Goal: Transaction & Acquisition: Purchase product/service

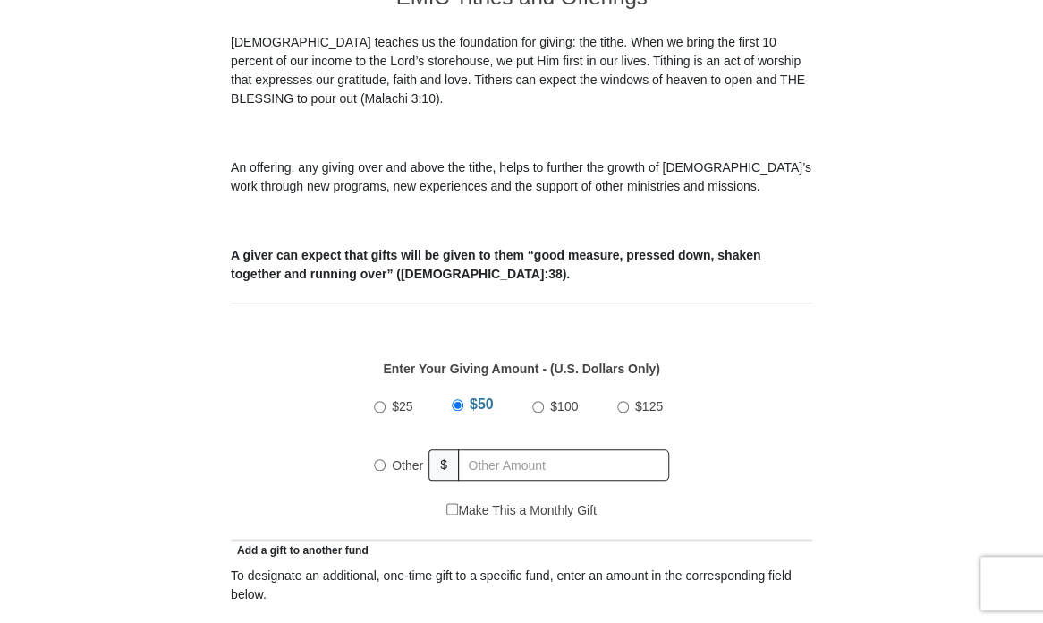
scroll to position [626, 0]
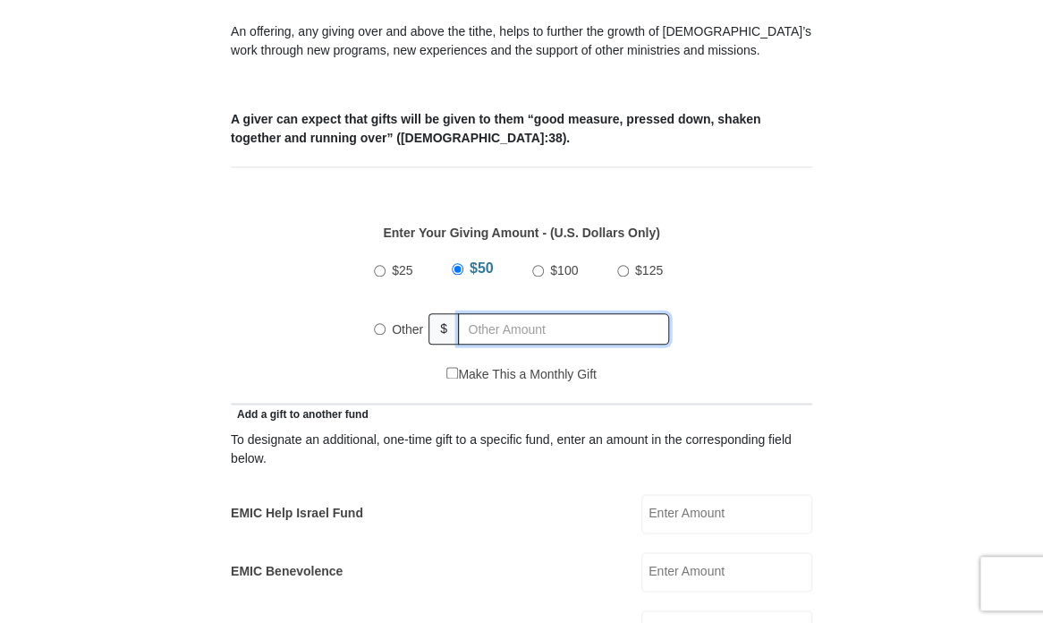
radio input "true"
click at [508, 320] on input "text" at bounding box center [566, 328] width 205 height 31
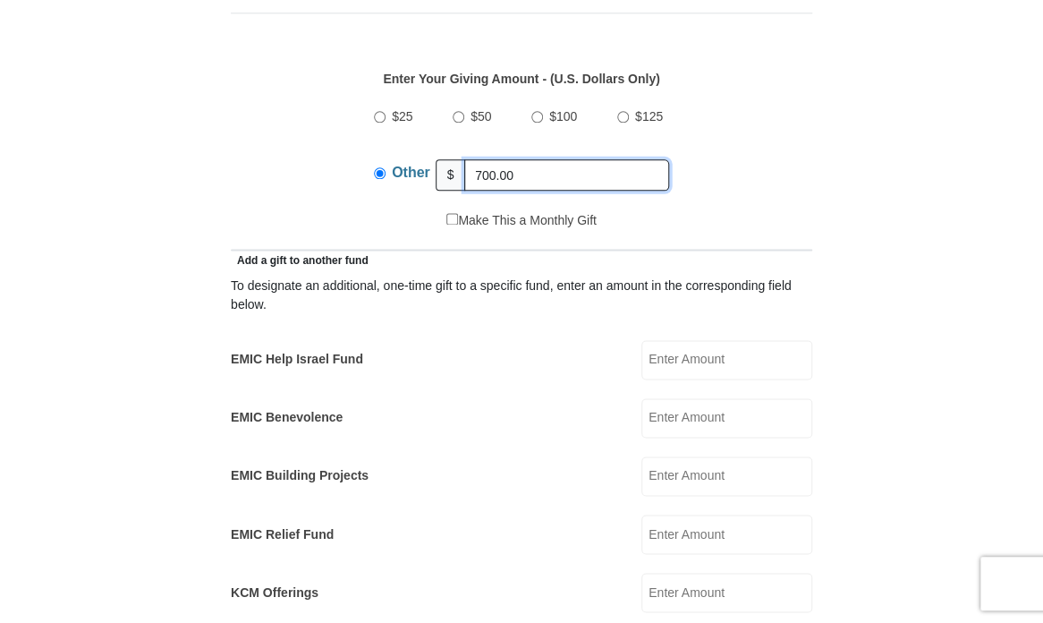
scroll to position [984, 0]
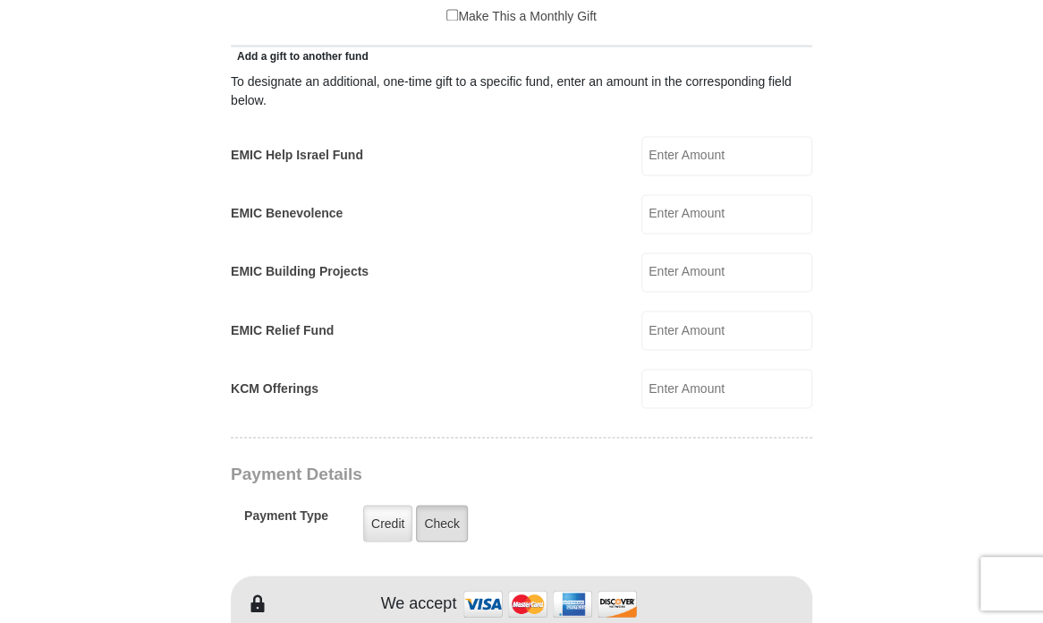
type input "700.00"
click at [437, 522] on label "Check" at bounding box center [442, 523] width 52 height 37
click at [0, 0] on input "Check" at bounding box center [0, 0] width 0 height 0
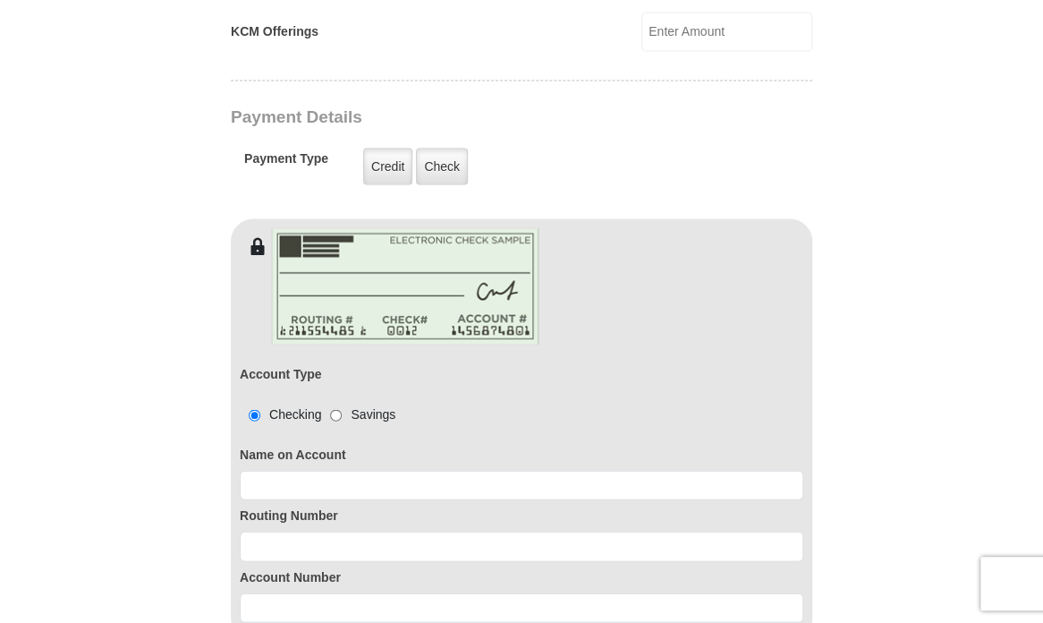
scroll to position [1432, 0]
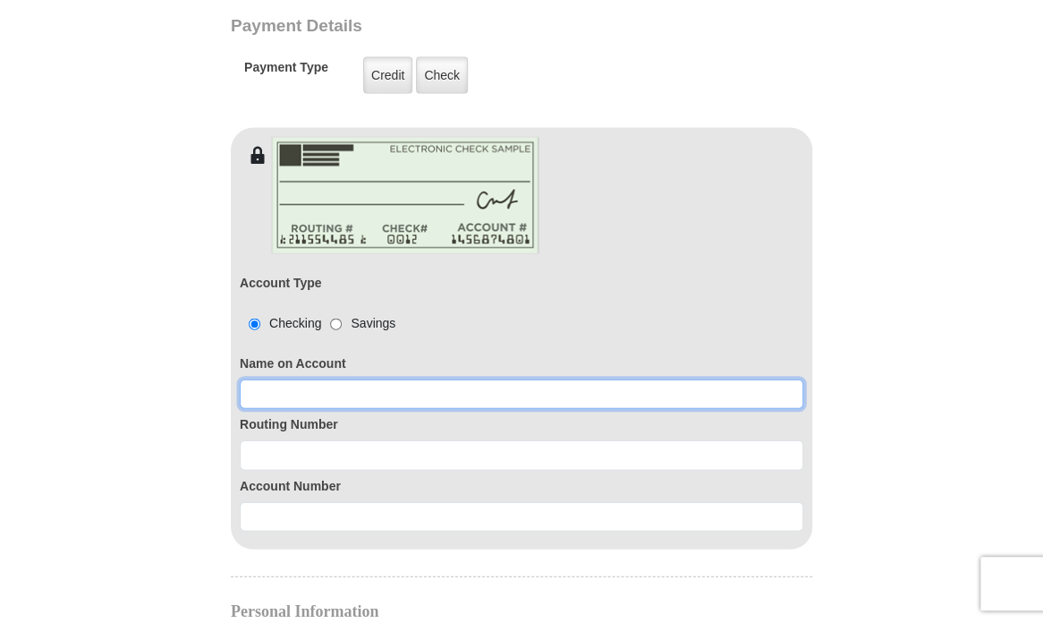
click at [312, 385] on input at bounding box center [522, 394] width 564 height 30
type input "[PERSON_NAME]"
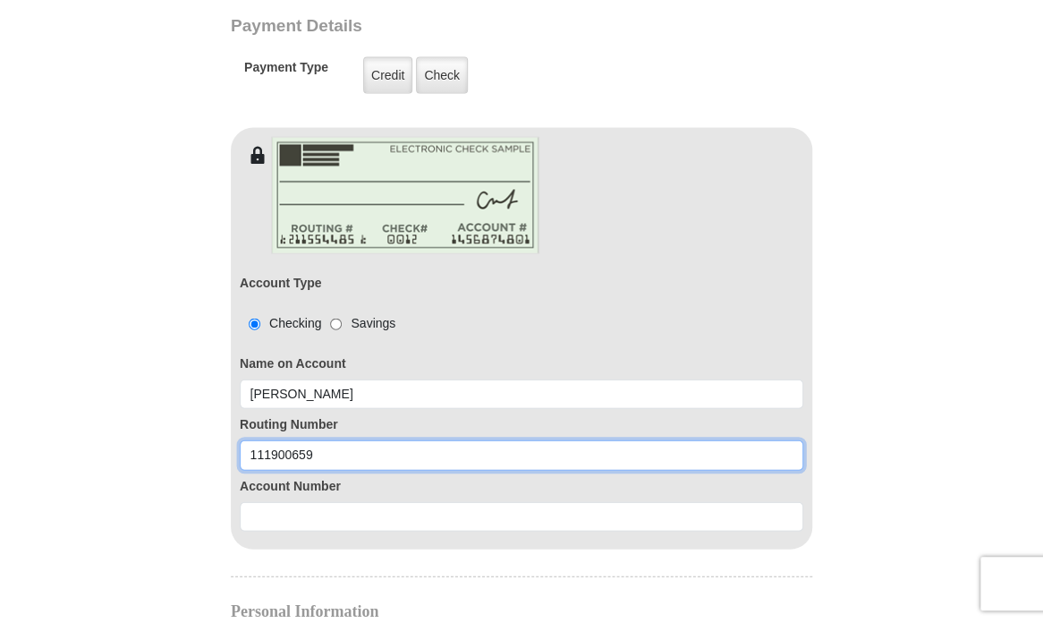
type input "111900659"
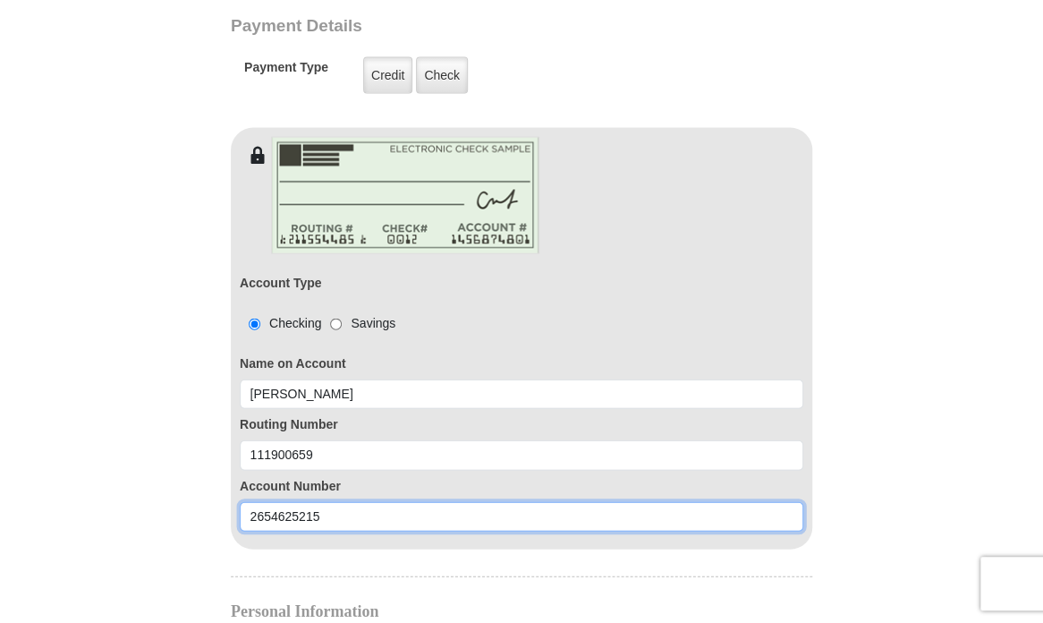
type input "2654625215"
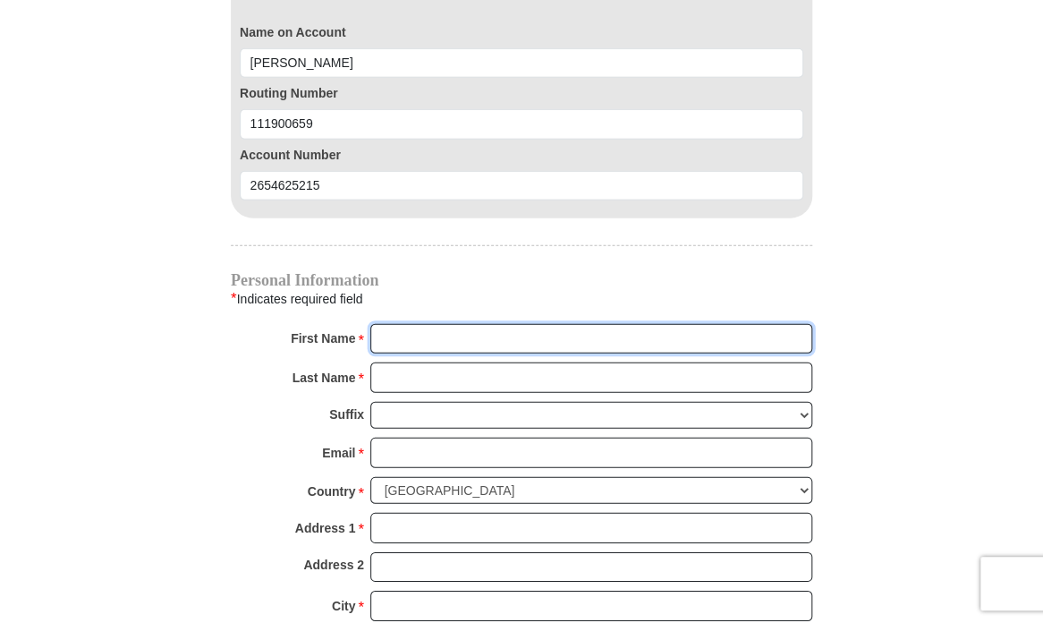
scroll to position [1786, 0]
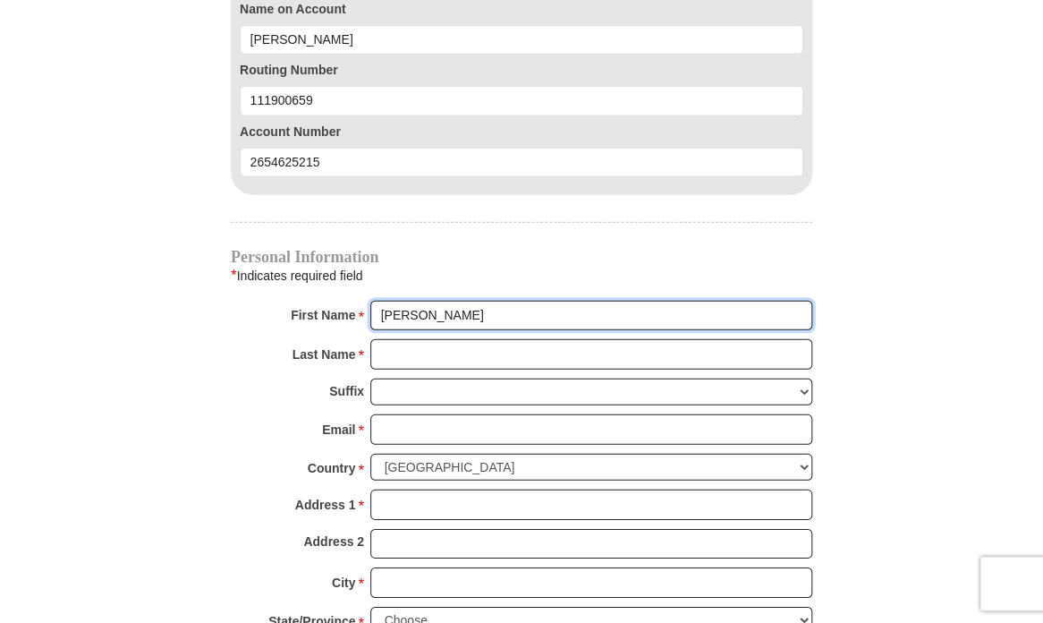
type input "[PERSON_NAME]"
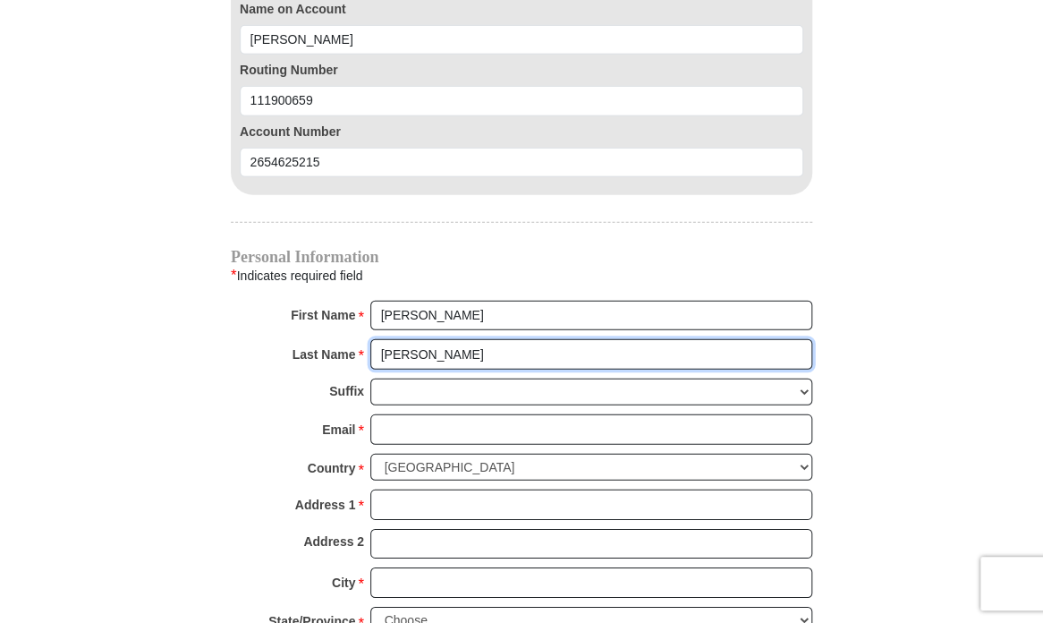
type input "[PERSON_NAME]"
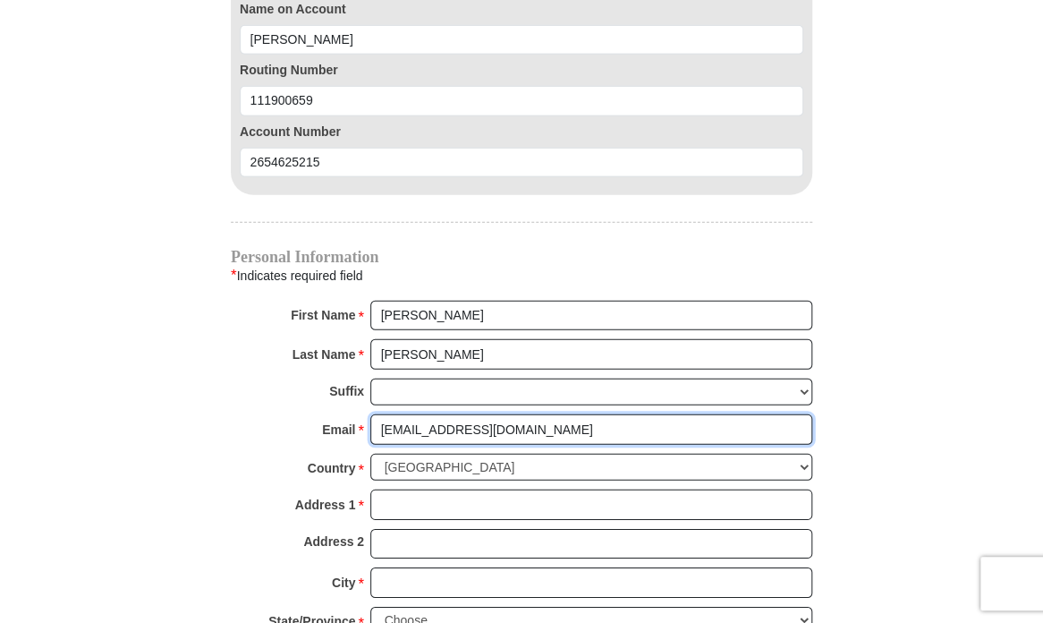
type input "[EMAIL_ADDRESS][DOMAIN_NAME]"
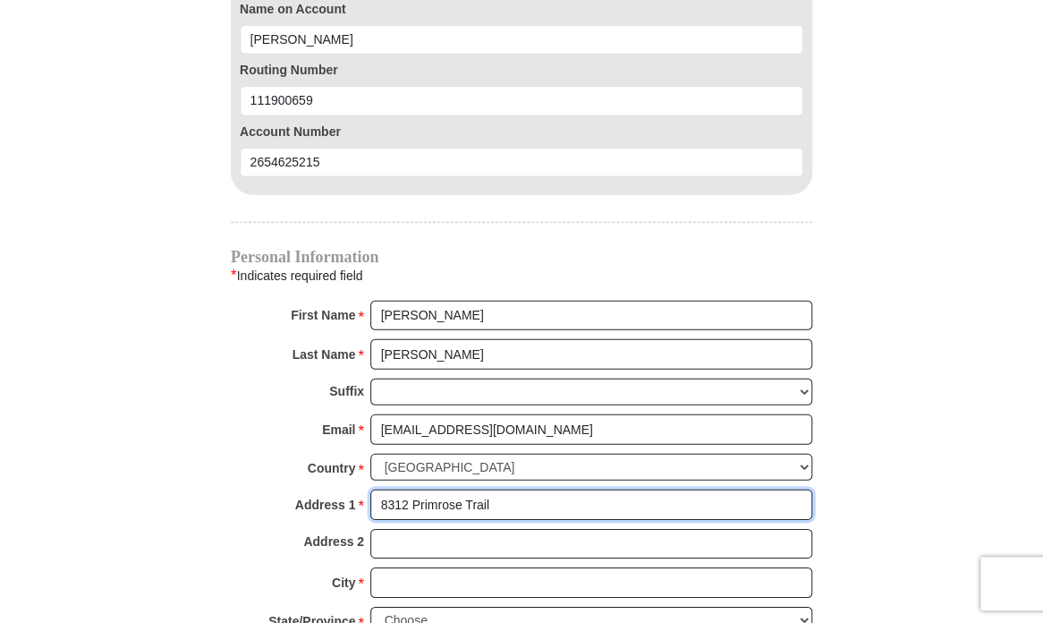
type input "8312 Primrose Trail"
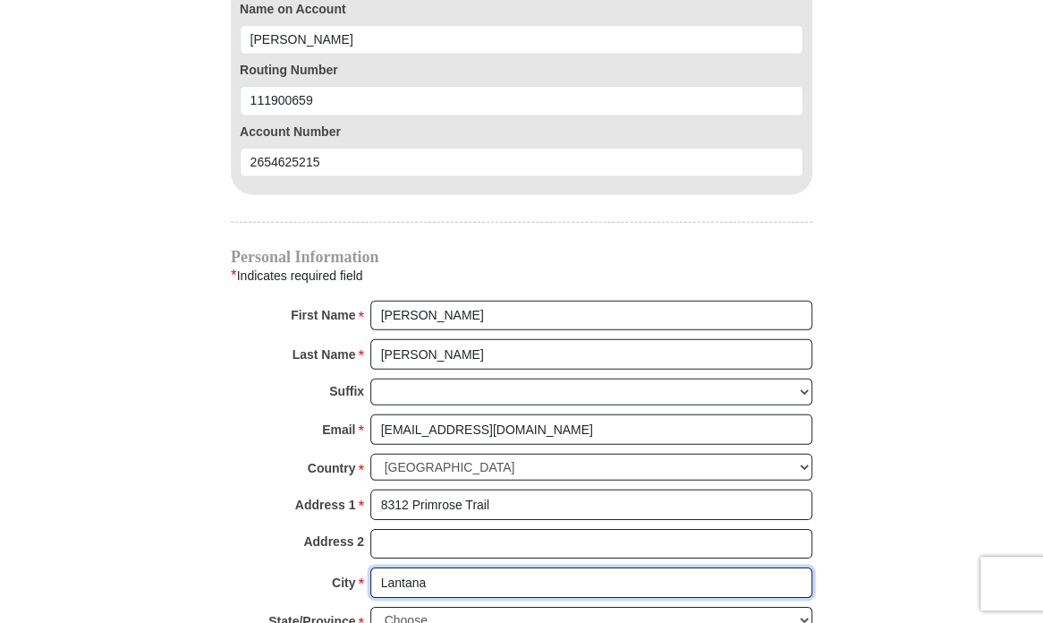
type input "Lantana"
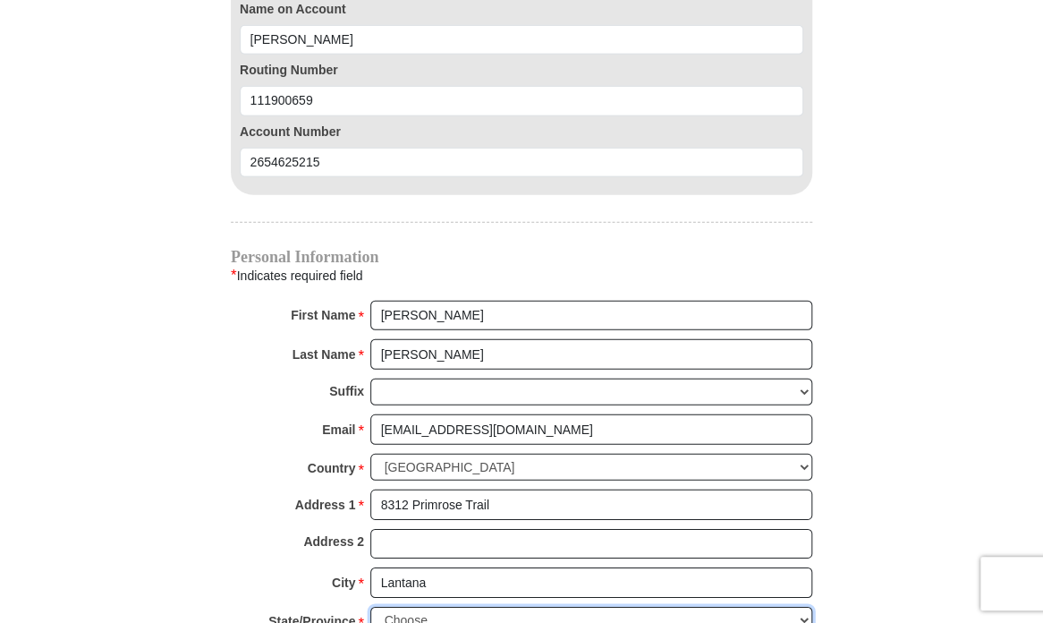
scroll to position [1789, 0]
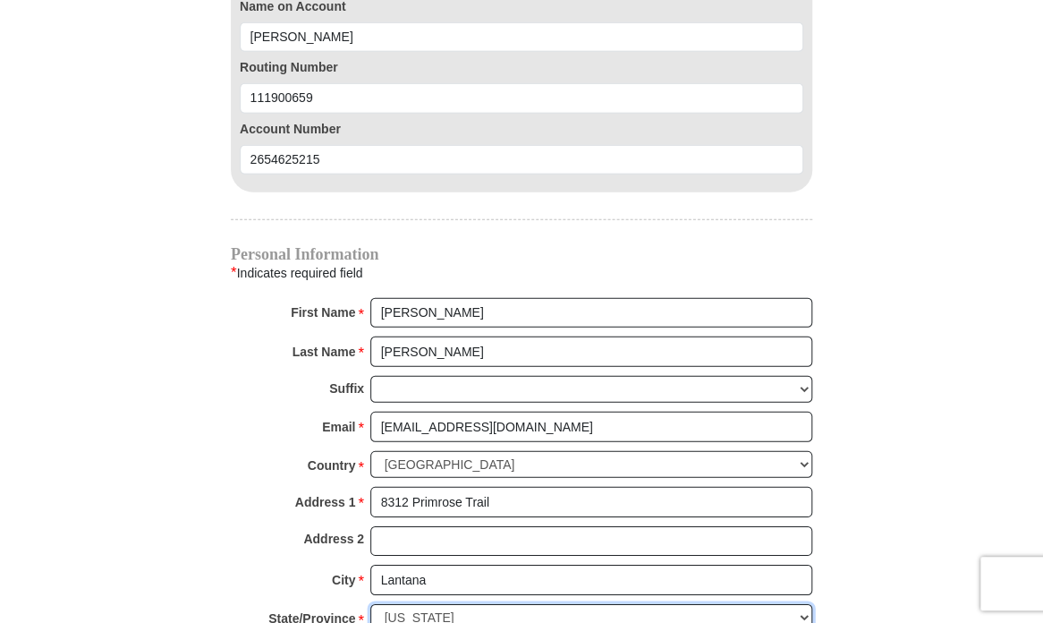
select select "[GEOGRAPHIC_DATA]"
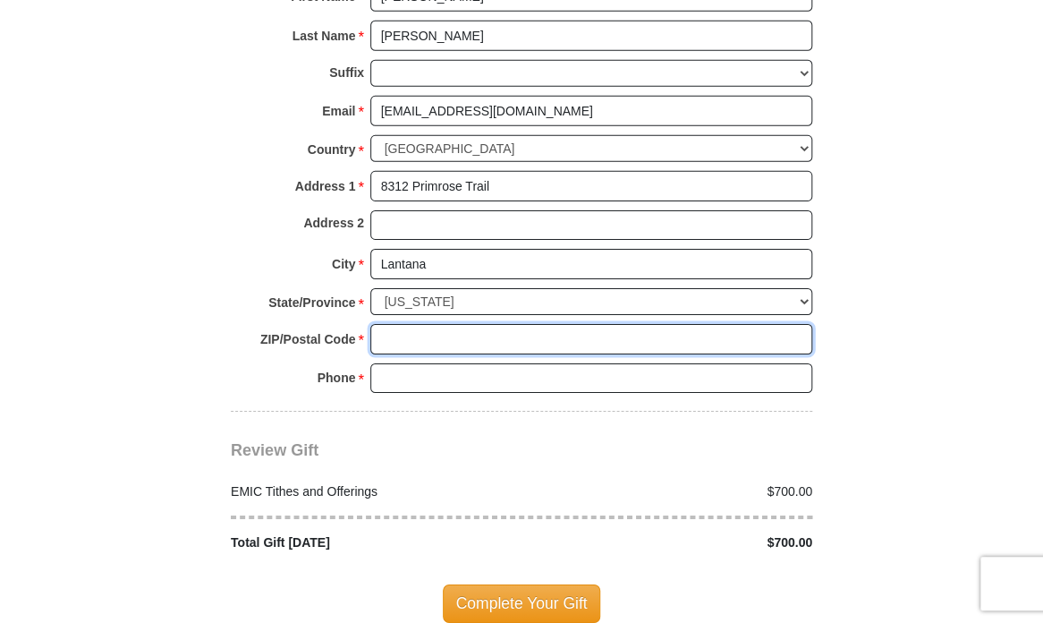
scroll to position [2124, 0]
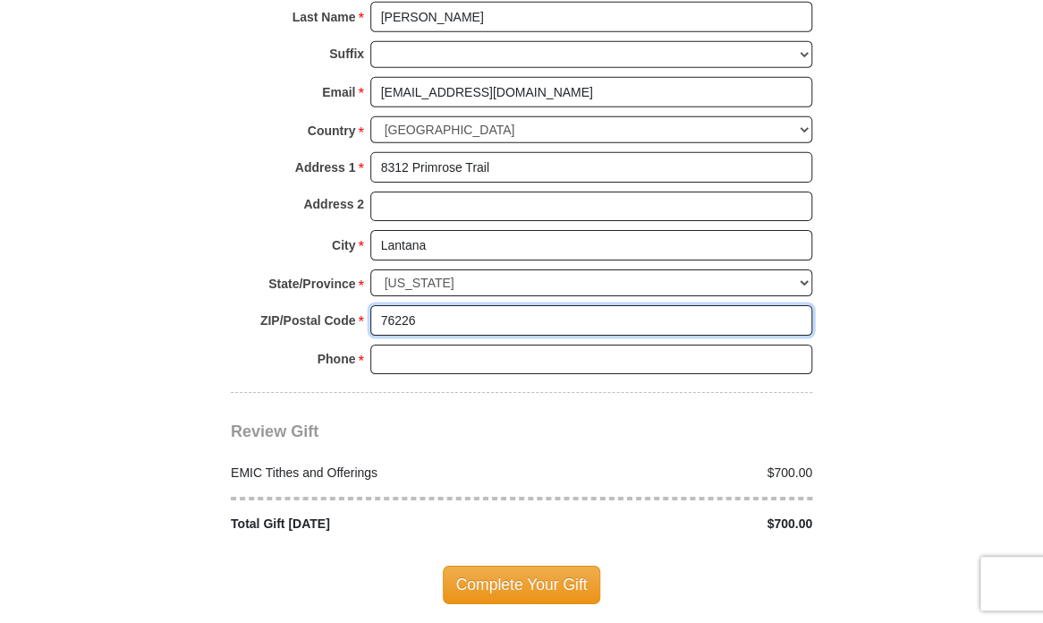
type input "76226"
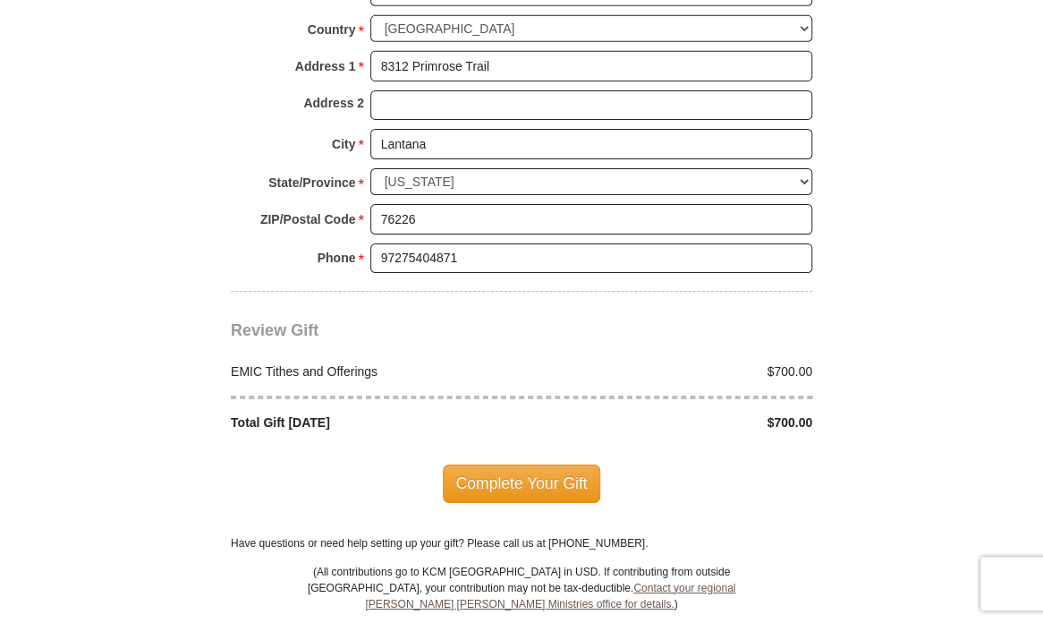
scroll to position [2112, 0]
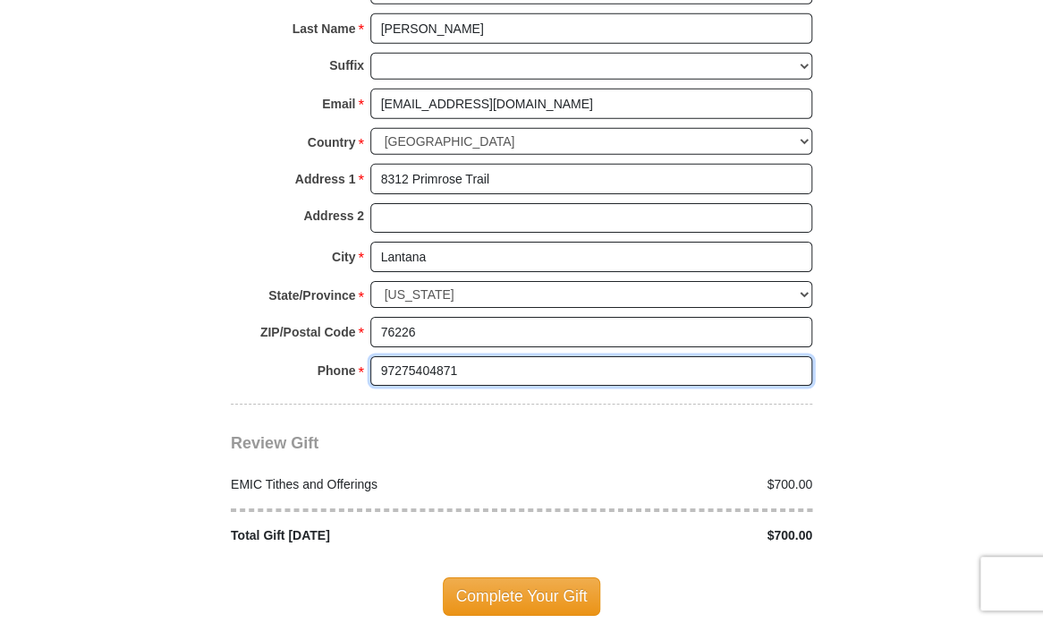
click at [427, 358] on input "97275404871" at bounding box center [591, 371] width 442 height 30
type input "9727544871"
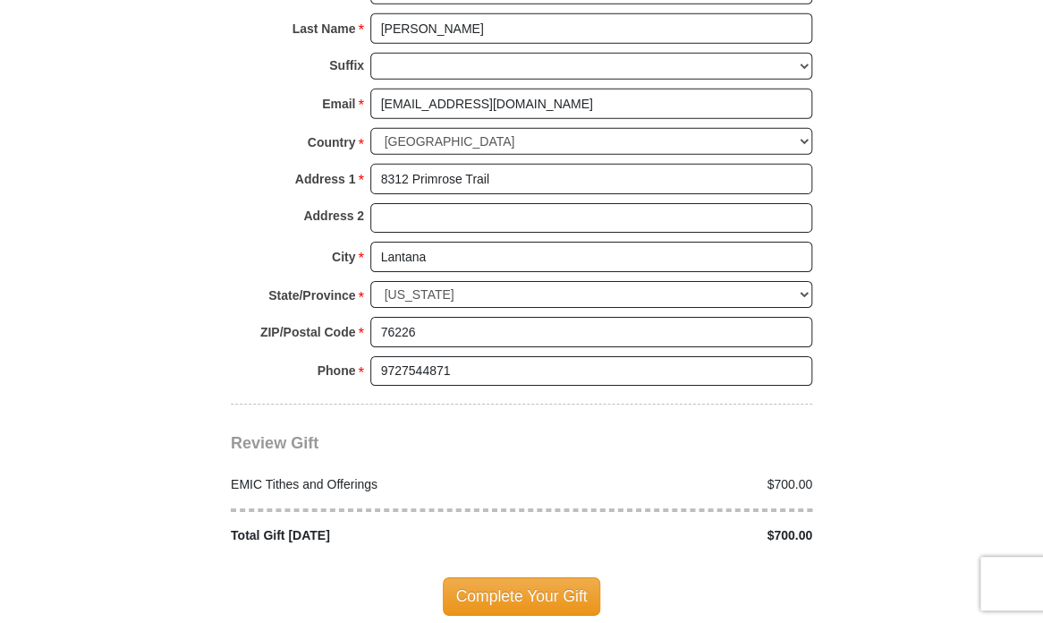
click at [535, 412] on div "Review Gift Your monthly donation will start on the first occurrence on your se…" at bounding box center [522, 474] width 582 height 140
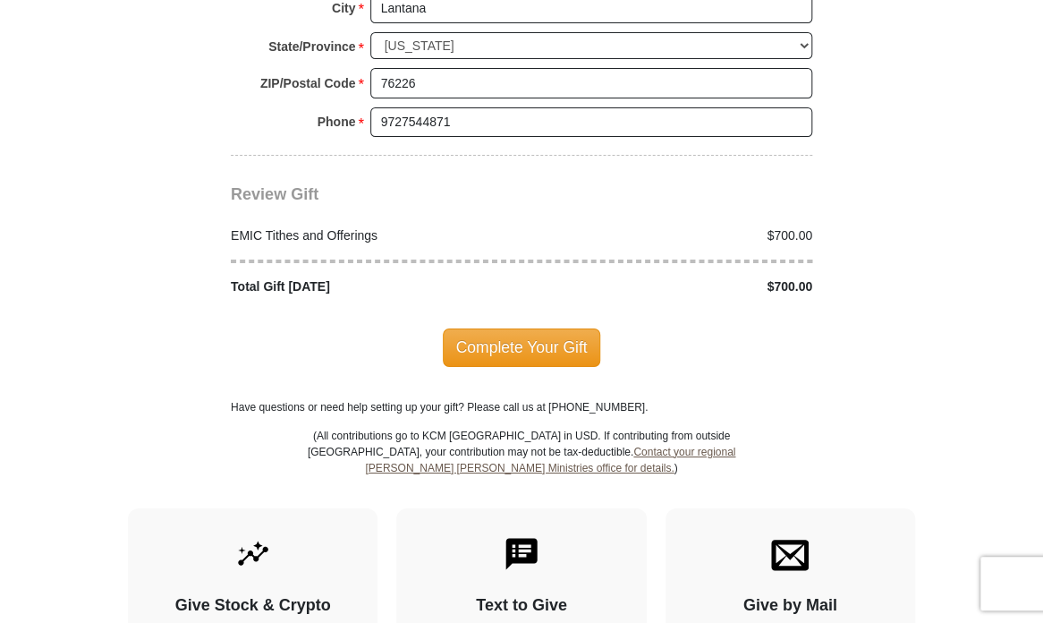
scroll to position [2380, 0]
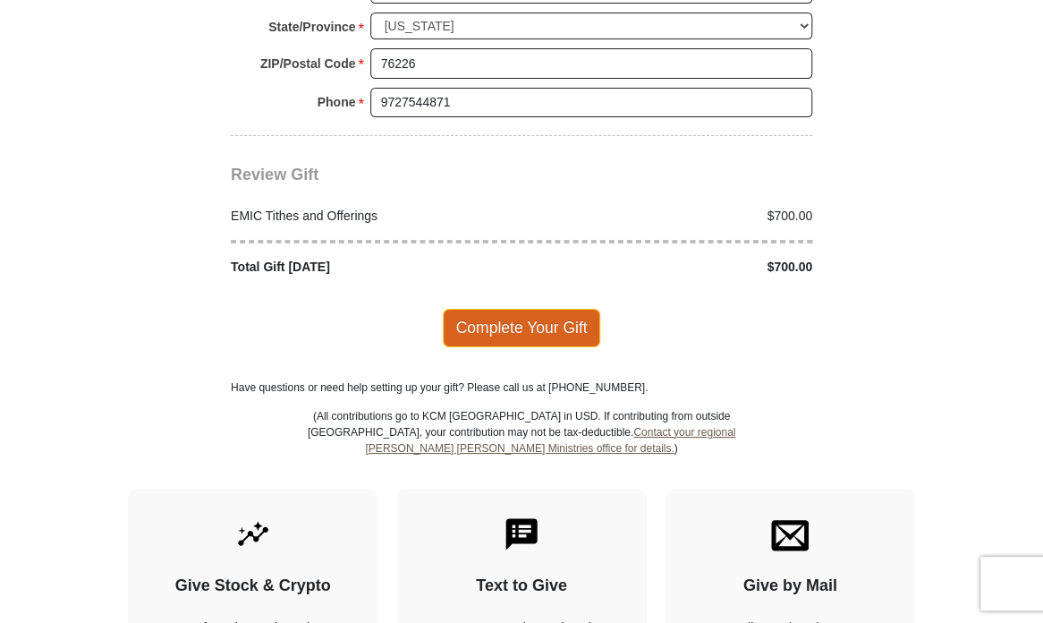
click at [522, 311] on span "Complete Your Gift" at bounding box center [522, 328] width 158 height 38
